Goal: Navigation & Orientation: Find specific page/section

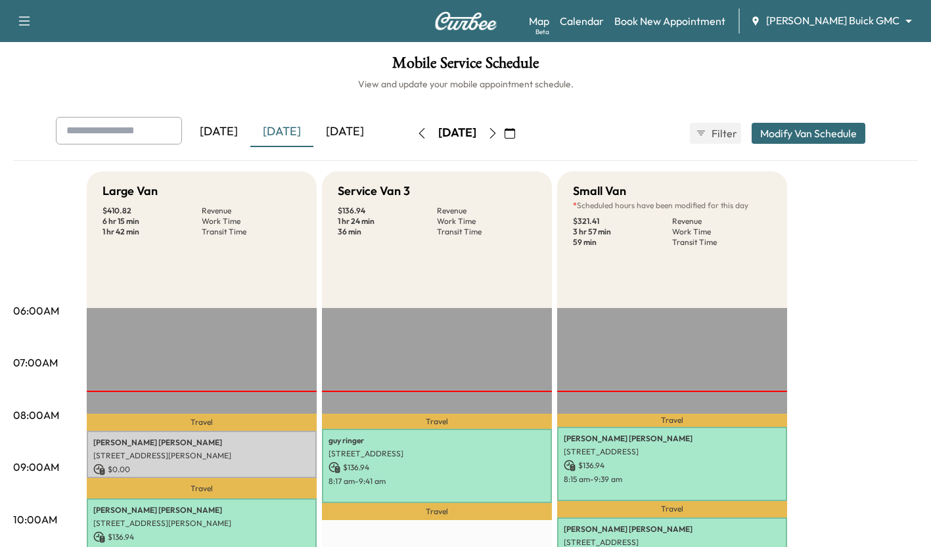
scroll to position [220, 0]
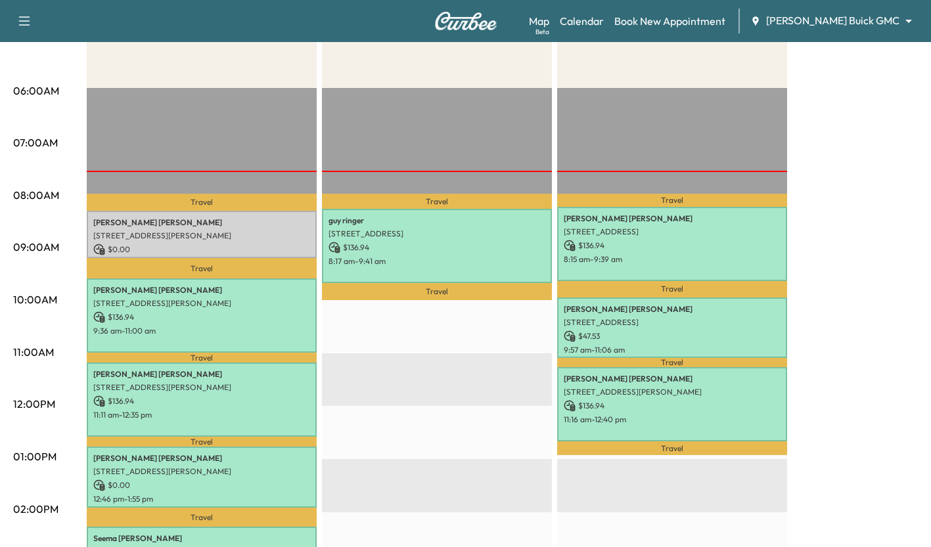
click at [849, 204] on div "Large Van $ 410.82 Revenue 6 hr 15 min Work Time 1 hr 42 min Transit Time Trave…" at bounding box center [502, 443] width 831 height 985
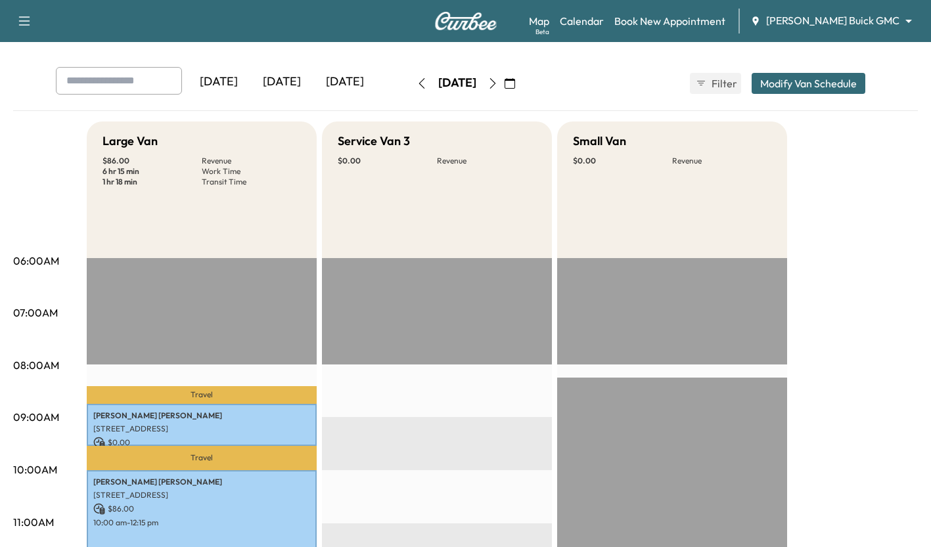
scroll to position [66, 0]
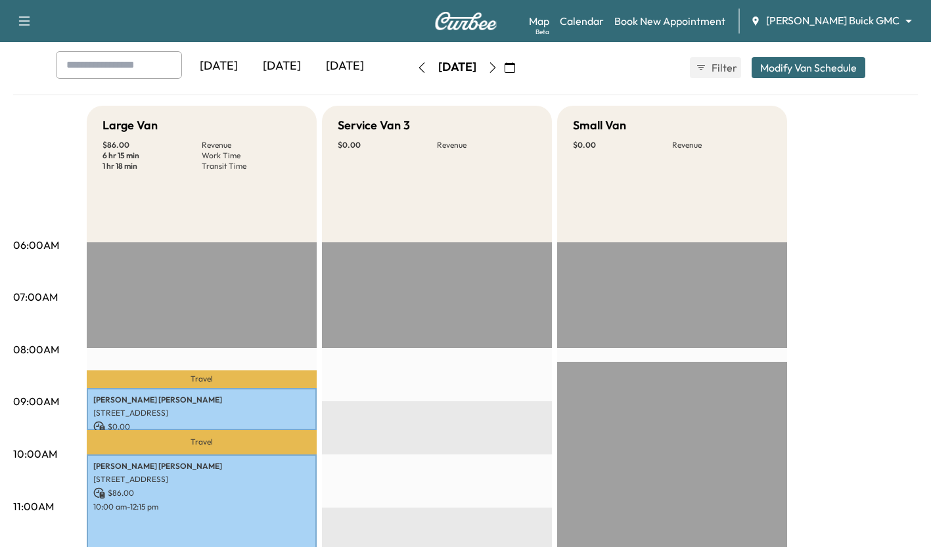
click at [279, 66] on div "[DATE]" at bounding box center [281, 66] width 63 height 30
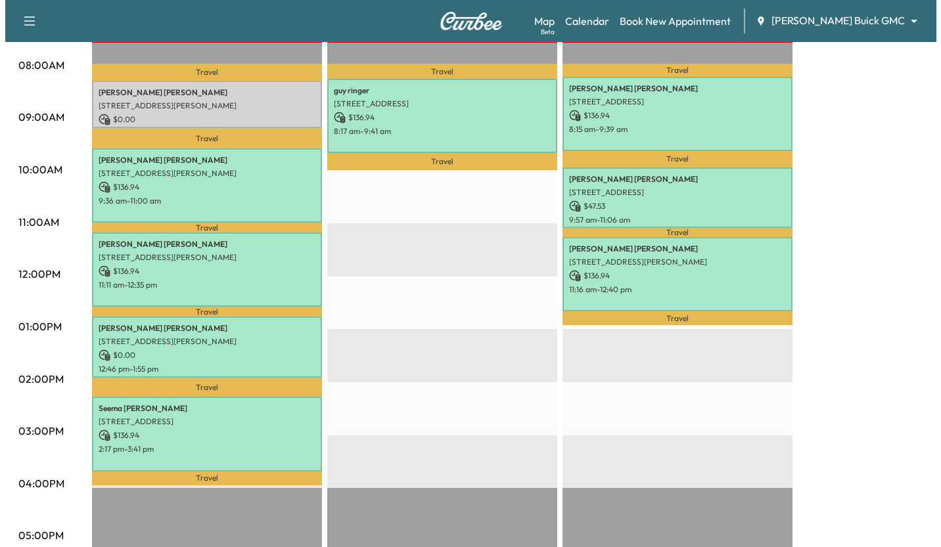
scroll to position [351, 0]
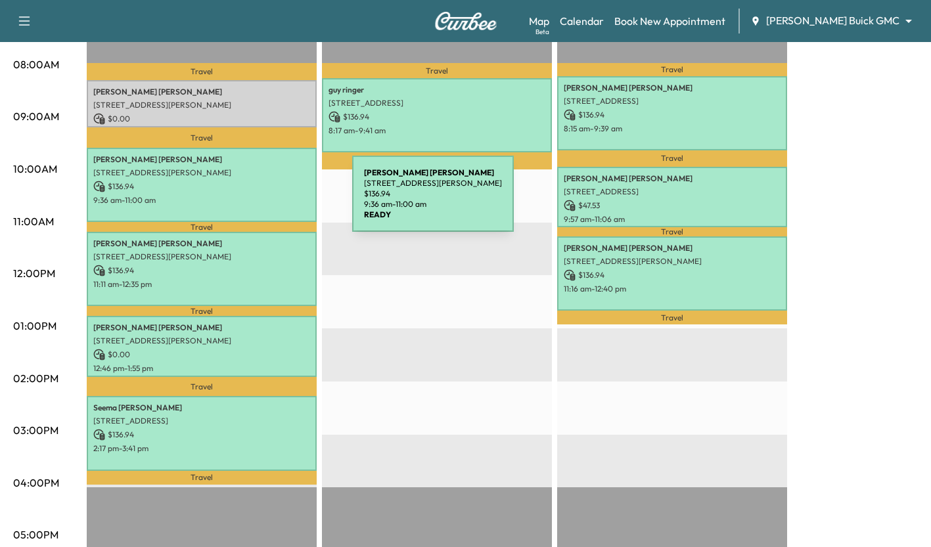
click at [254, 202] on p "9:36 am - 11:00 am" at bounding box center [201, 200] width 217 height 11
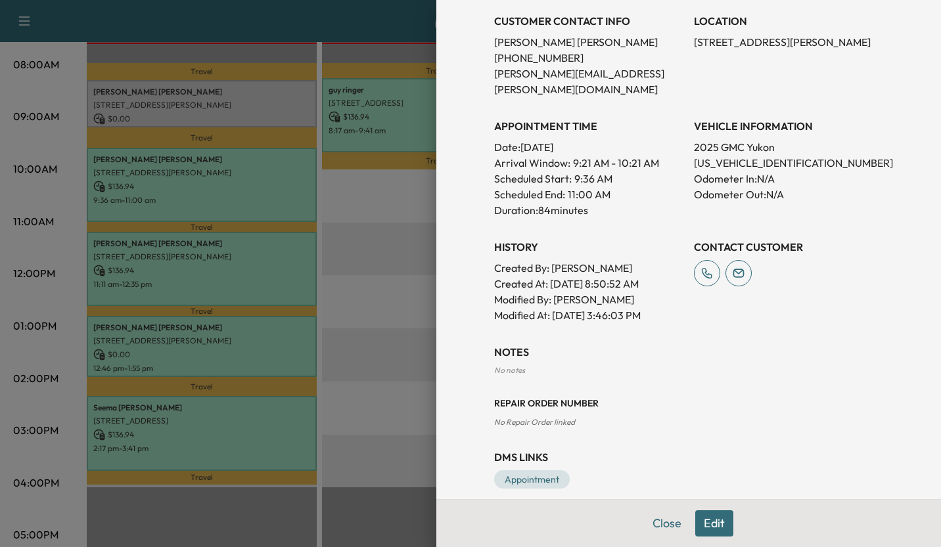
scroll to position [0, 0]
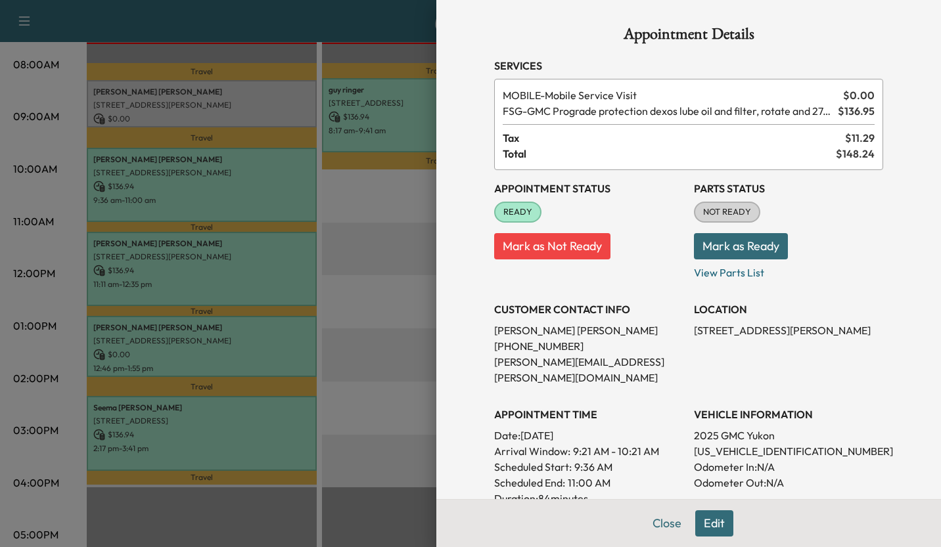
click at [350, 265] on div at bounding box center [470, 273] width 941 height 547
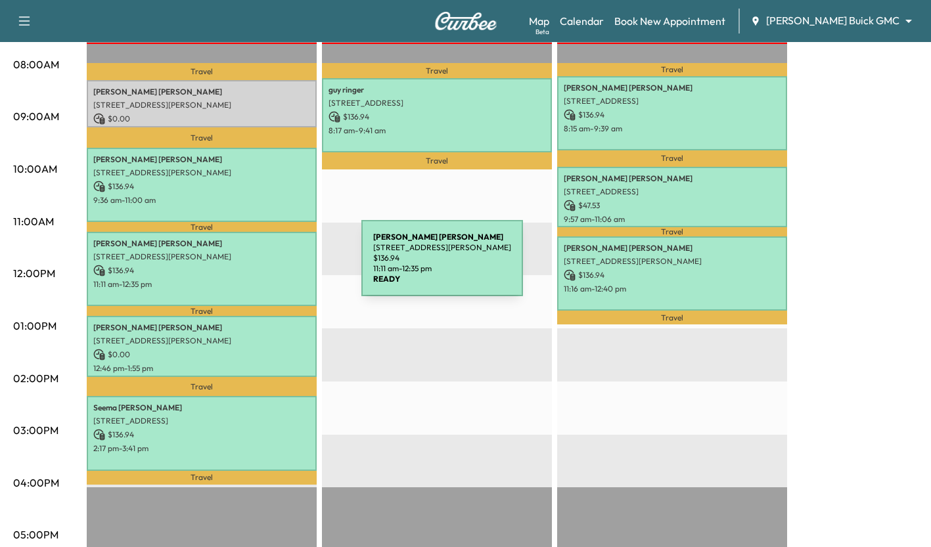
click at [263, 266] on p "$ 136.94" at bounding box center [201, 271] width 217 height 12
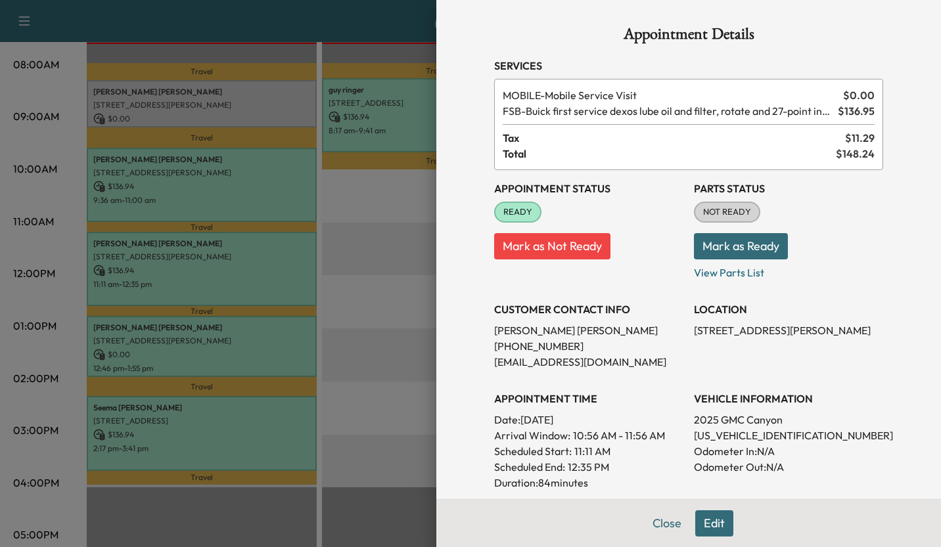
click at [388, 234] on div at bounding box center [470, 273] width 941 height 547
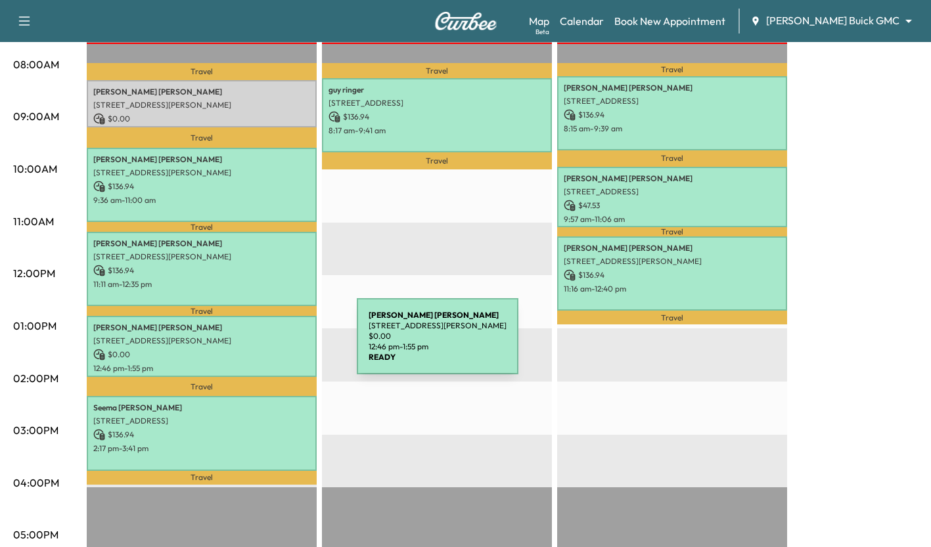
click at [258, 349] on p "$ 0.00" at bounding box center [201, 355] width 217 height 12
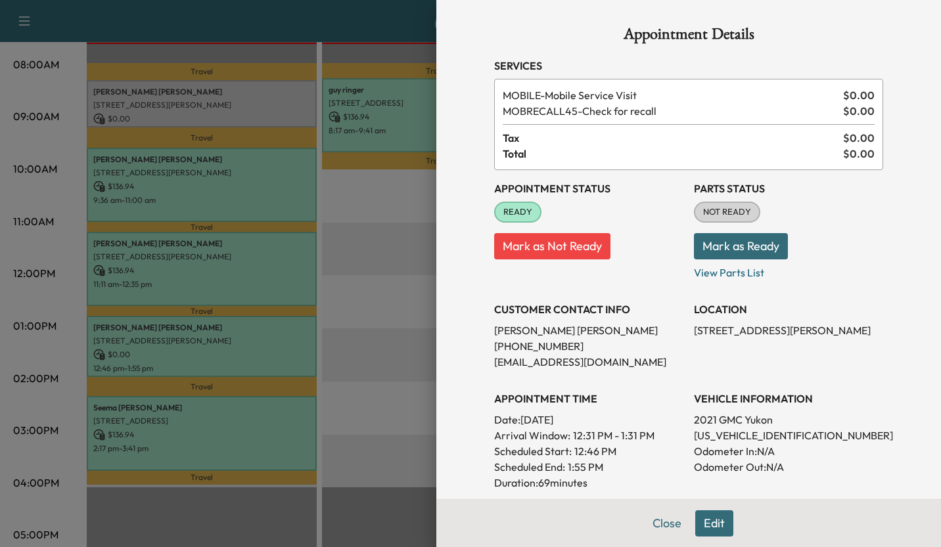
click at [413, 288] on div at bounding box center [470, 273] width 941 height 547
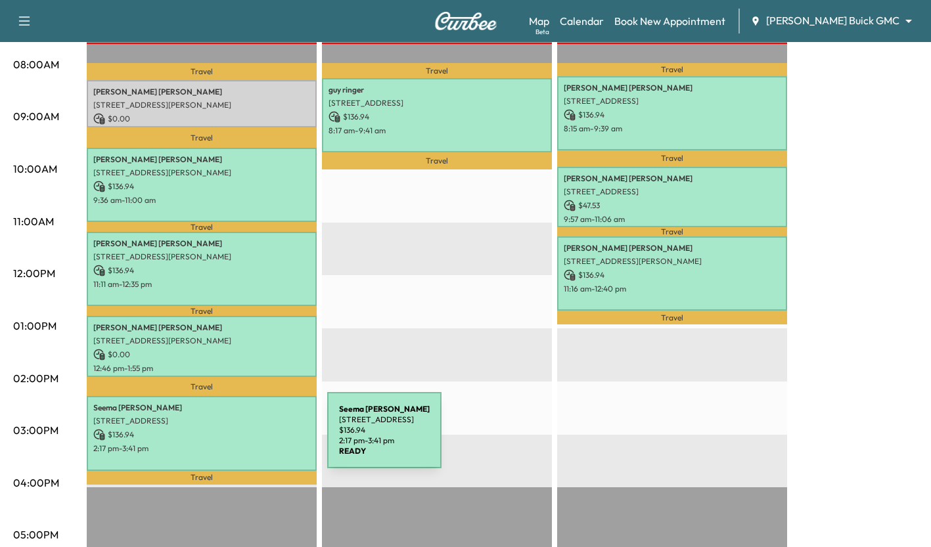
click at [229, 443] on p "2:17 pm - 3:41 pm" at bounding box center [201, 448] width 217 height 11
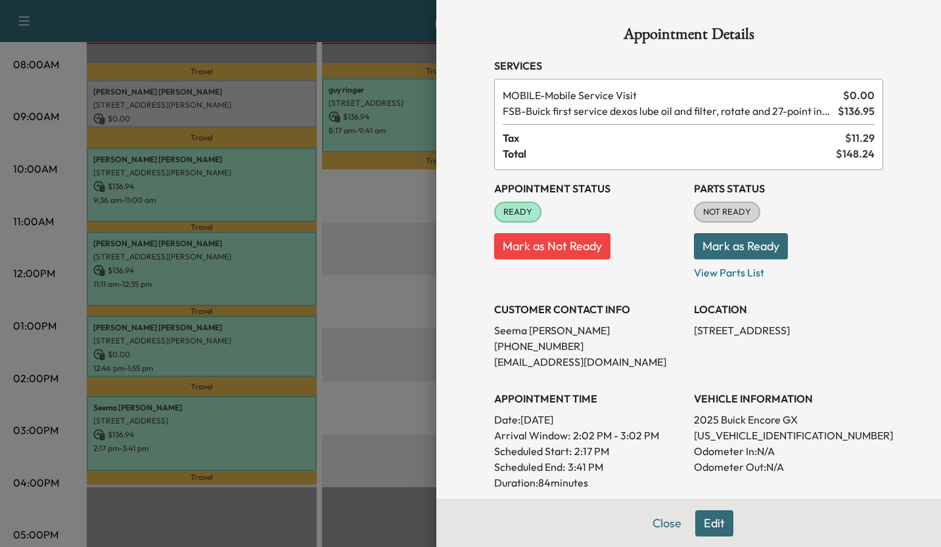
click at [436, 391] on div "Appointment Details Services MOBILE - Mobile Service Visit $ 0.00 FSB - Buick f…" at bounding box center [688, 273] width 504 height 547
click at [273, 176] on div at bounding box center [470, 273] width 941 height 547
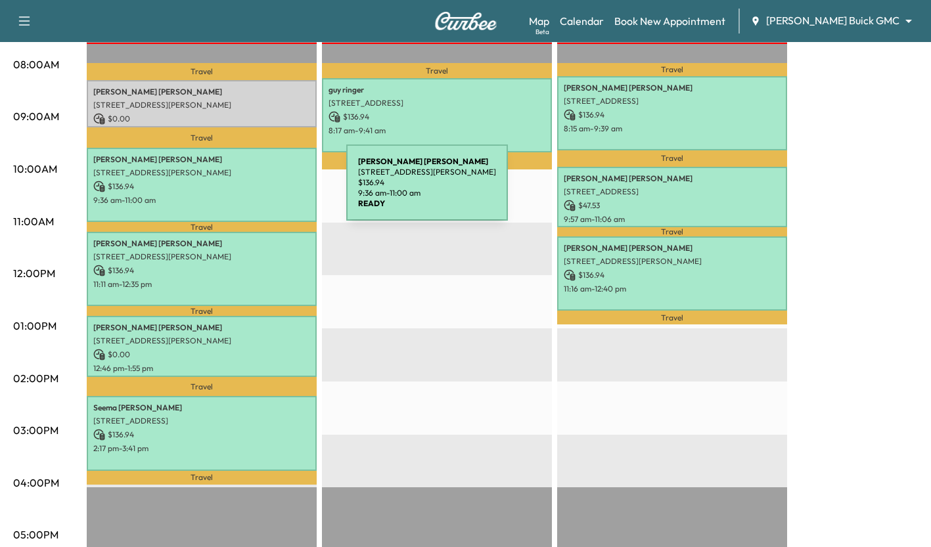
click at [248, 190] on div "[PERSON_NAME] [STREET_ADDRESS][PERSON_NAME] $ 136.94 9:36 am - 11:00 am" at bounding box center [202, 185] width 230 height 74
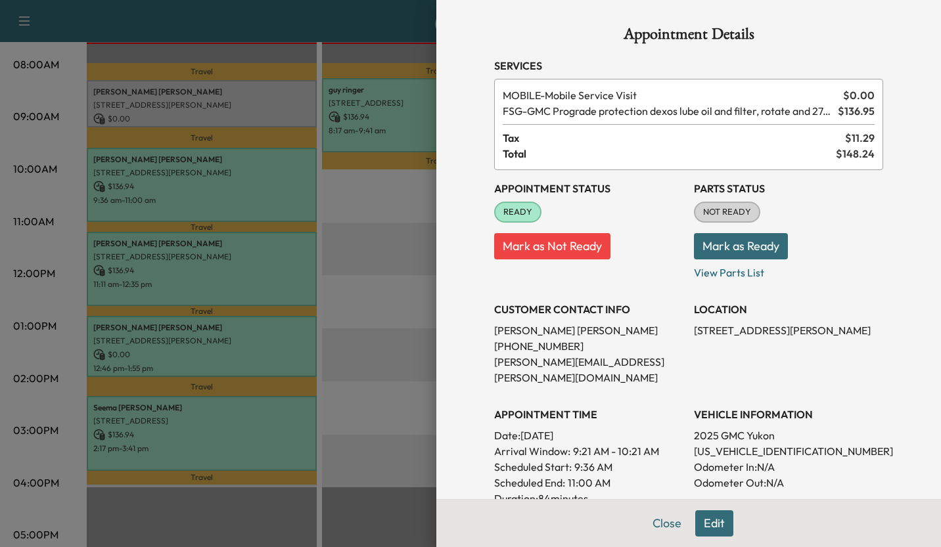
click at [378, 247] on div at bounding box center [470, 273] width 941 height 547
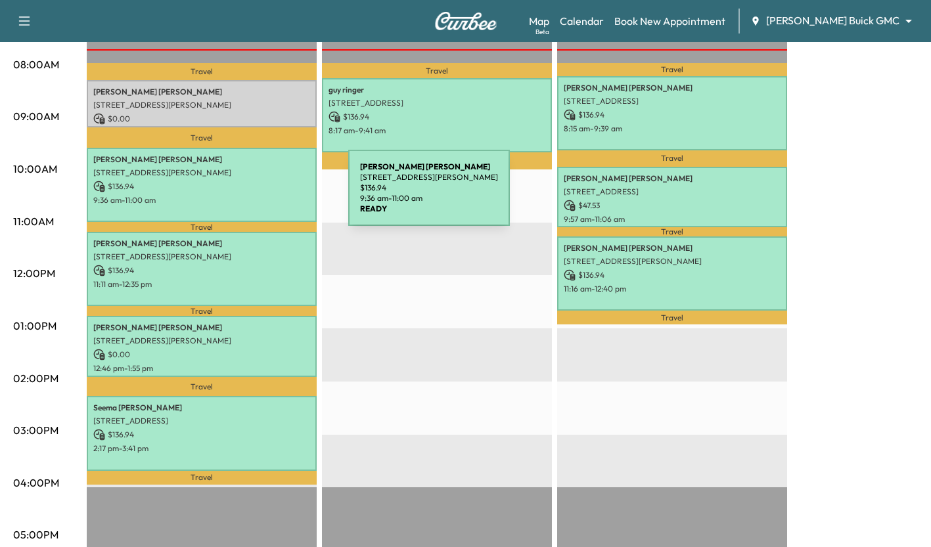
click at [250, 196] on p "9:36 am - 11:00 am" at bounding box center [201, 200] width 217 height 11
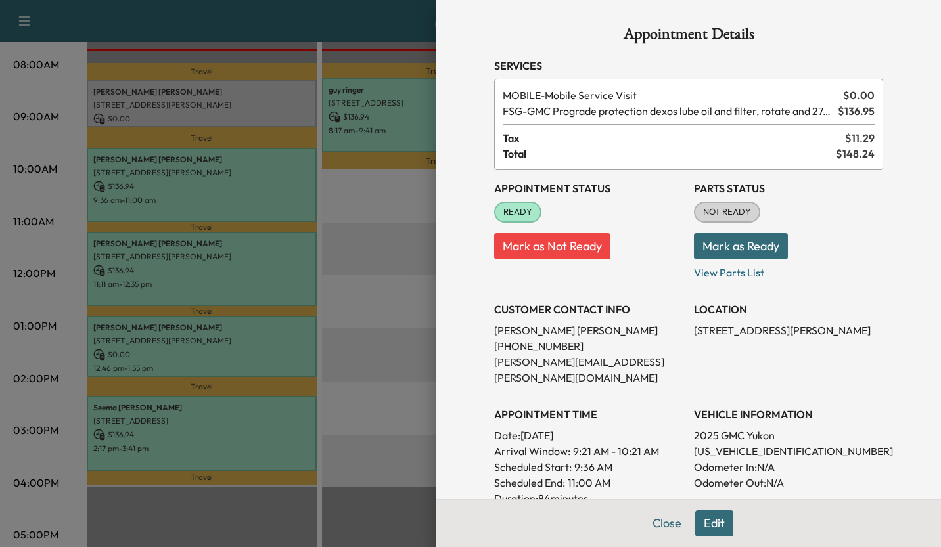
click at [401, 227] on div at bounding box center [470, 273] width 941 height 547
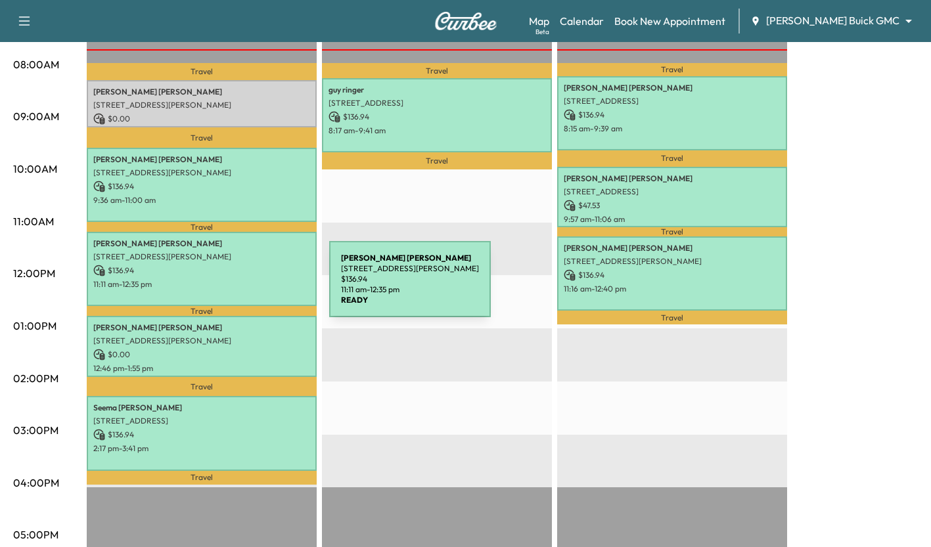
click at [231, 287] on div "[PERSON_NAME] [STREET_ADDRESS][PERSON_NAME] $ 136.94 11:11 am - 12:35 pm" at bounding box center [202, 269] width 230 height 74
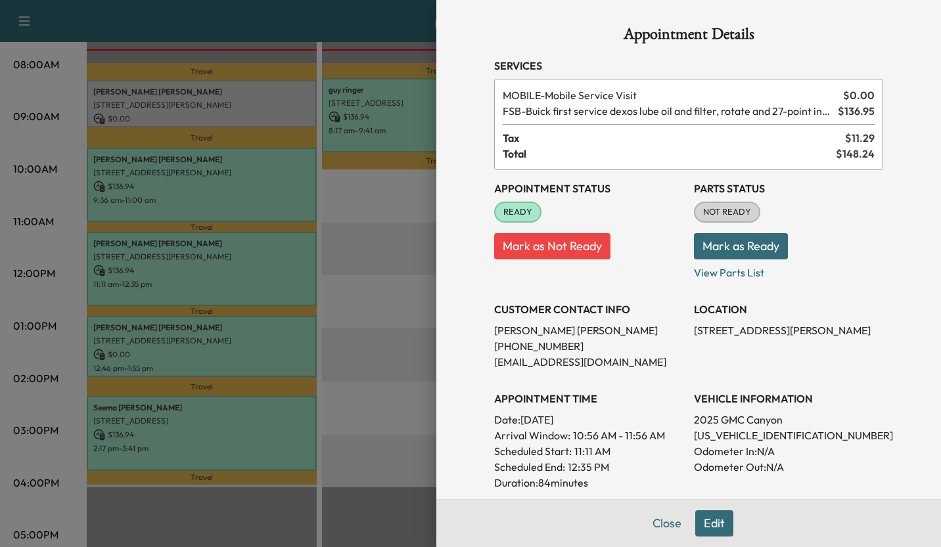
click at [388, 306] on div at bounding box center [470, 273] width 941 height 547
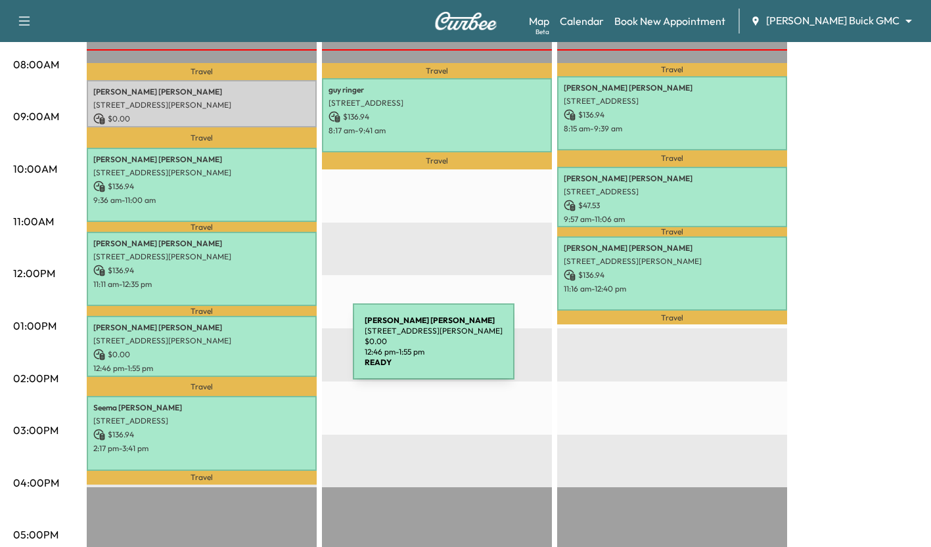
click at [254, 349] on p "$ 0.00" at bounding box center [201, 355] width 217 height 12
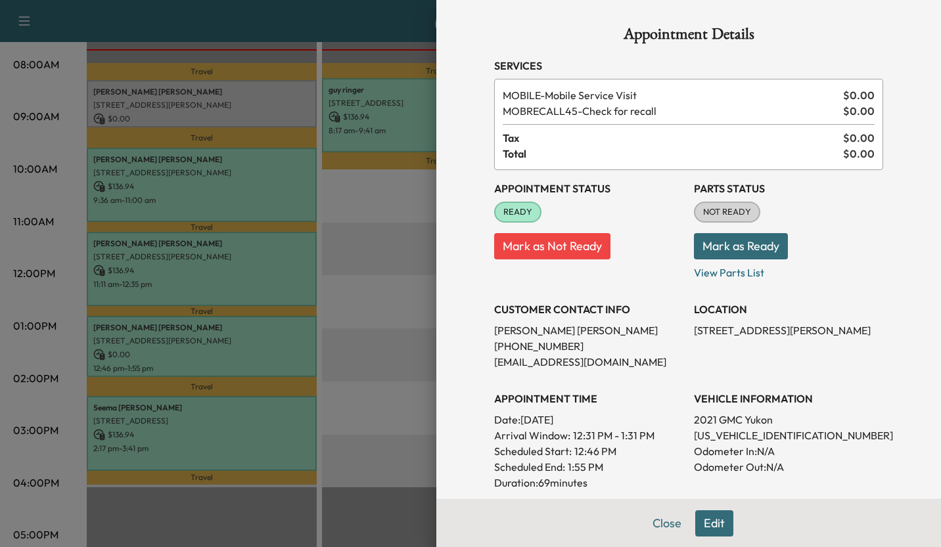
click at [371, 369] on div at bounding box center [470, 273] width 941 height 547
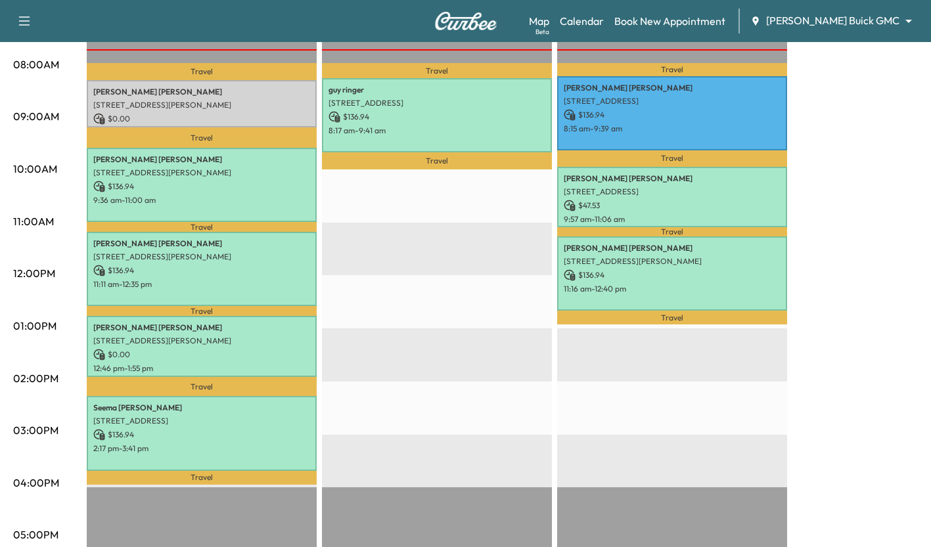
scroll to position [353, 0]
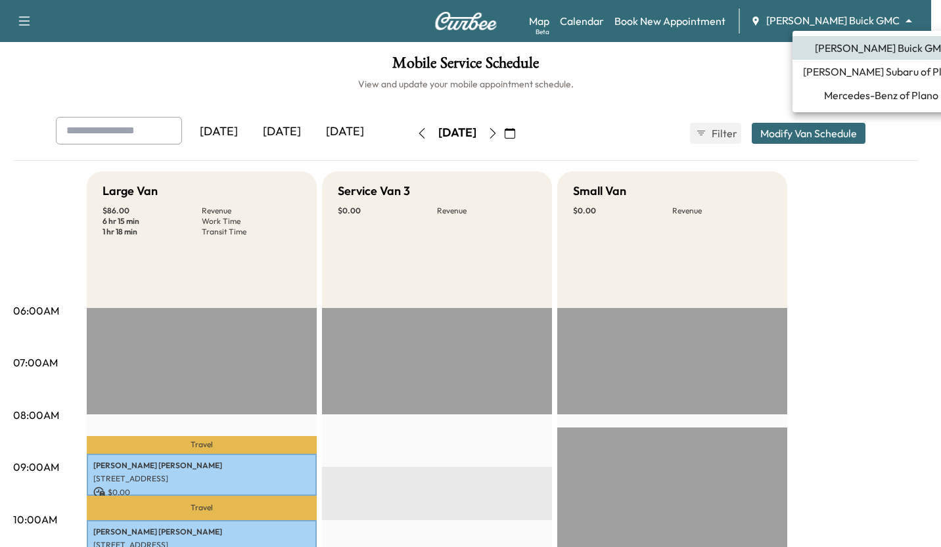
click at [869, 22] on body "Support Log Out Map Beta Calendar Book New Appointment Ewing Buick GMC ********…" at bounding box center [470, 273] width 941 height 547
click at [824, 91] on span "Mercedes-Benz of Plano" at bounding box center [881, 95] width 114 height 16
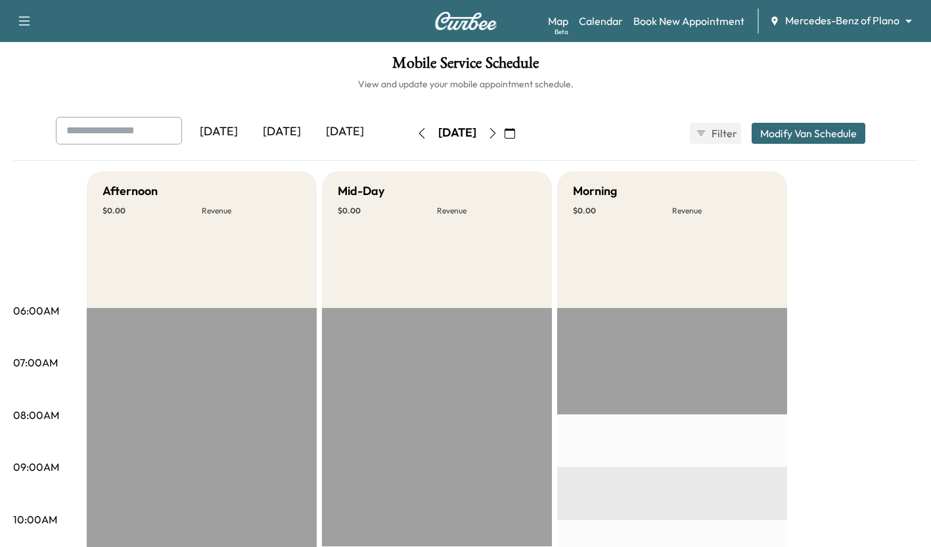
click at [277, 135] on div "[DATE]" at bounding box center [281, 132] width 63 height 30
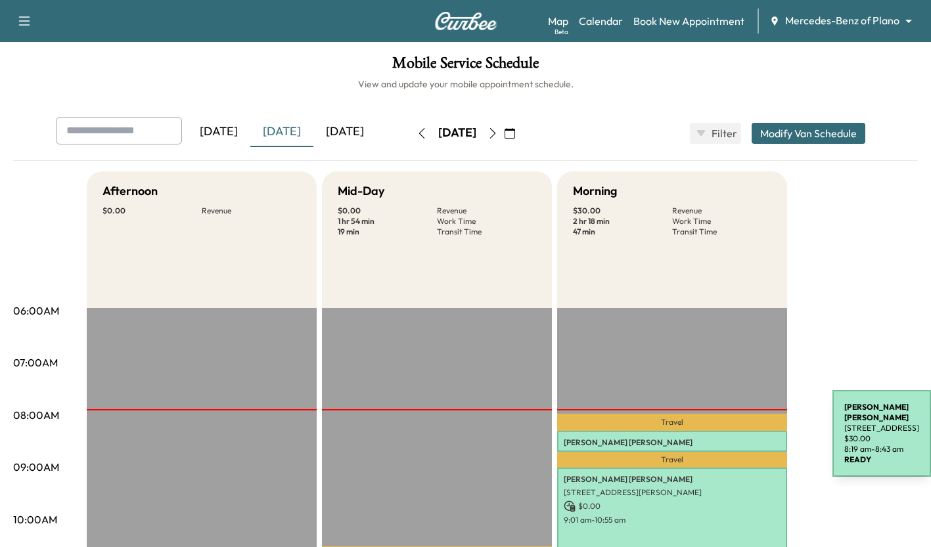
click at [734, 437] on p "Shravani Gorak" at bounding box center [672, 442] width 217 height 11
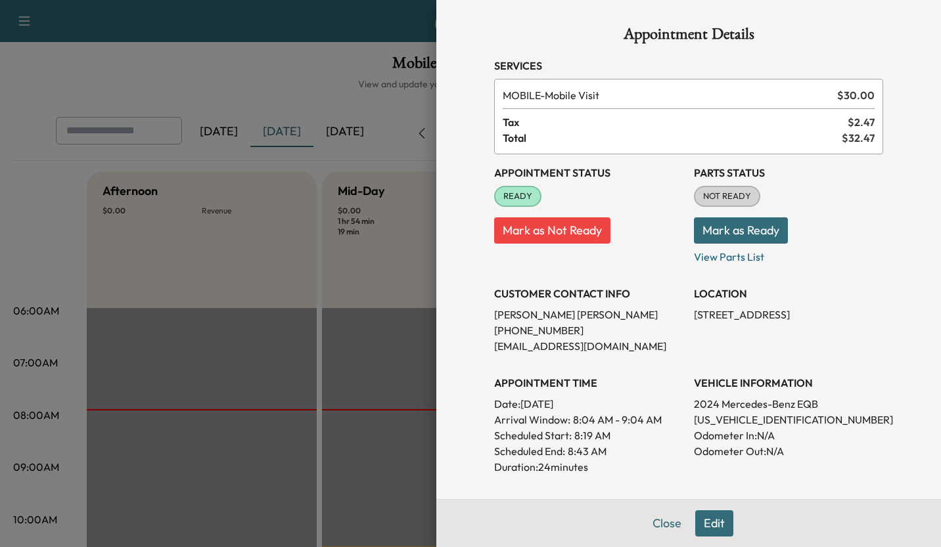
click at [365, 257] on div at bounding box center [470, 273] width 941 height 547
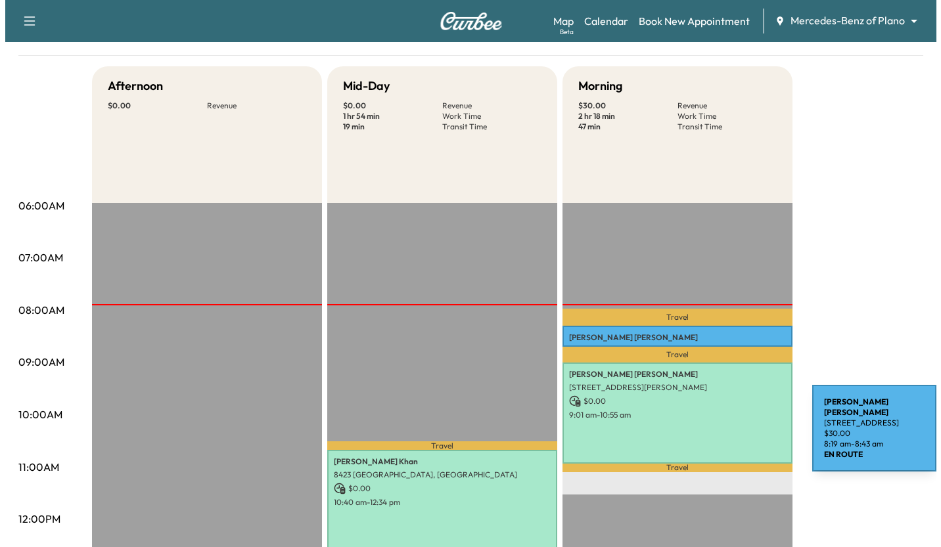
scroll to position [107, 0]
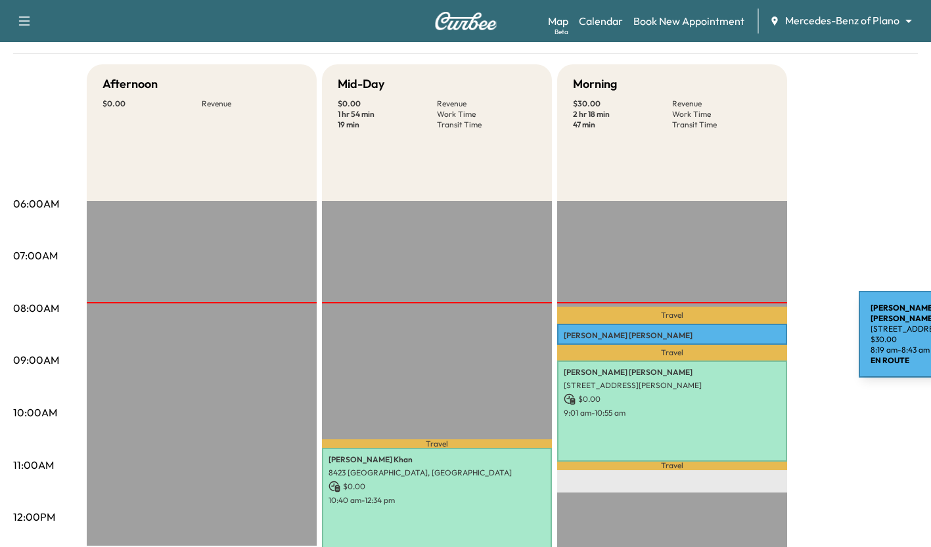
click at [760, 337] on p "Shravani Gorak" at bounding box center [672, 335] width 217 height 11
